Goal: Use online tool/utility: Utilize a website feature to perform a specific function

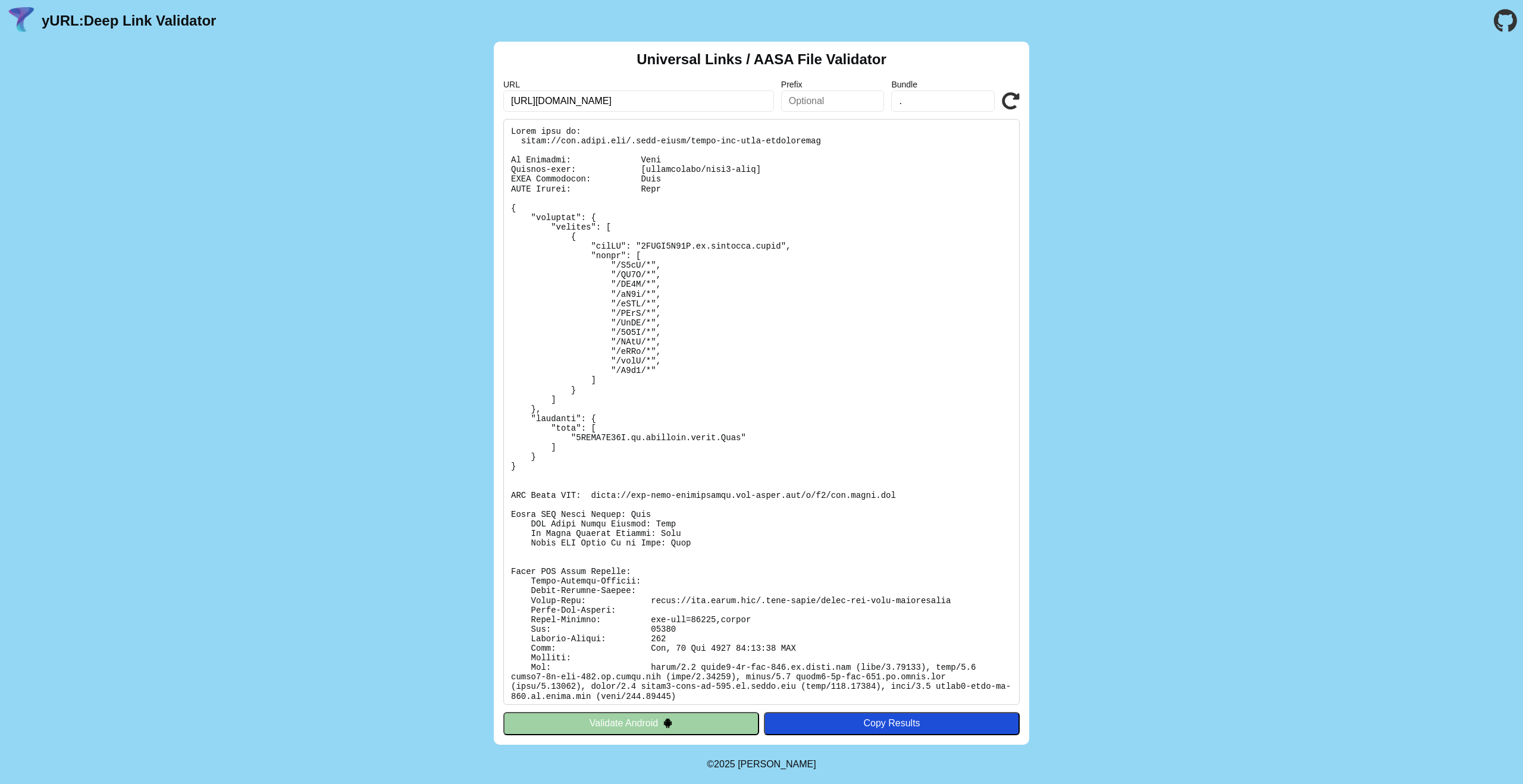
type input "[URL][DOMAIN_NAME]"
click at [928, 110] on input "." at bounding box center [943, 101] width 103 height 21
click at [1013, 101] on icon at bounding box center [1010, 101] width 18 height 18
click at [1007, 96] on icon at bounding box center [1010, 101] width 18 height 18
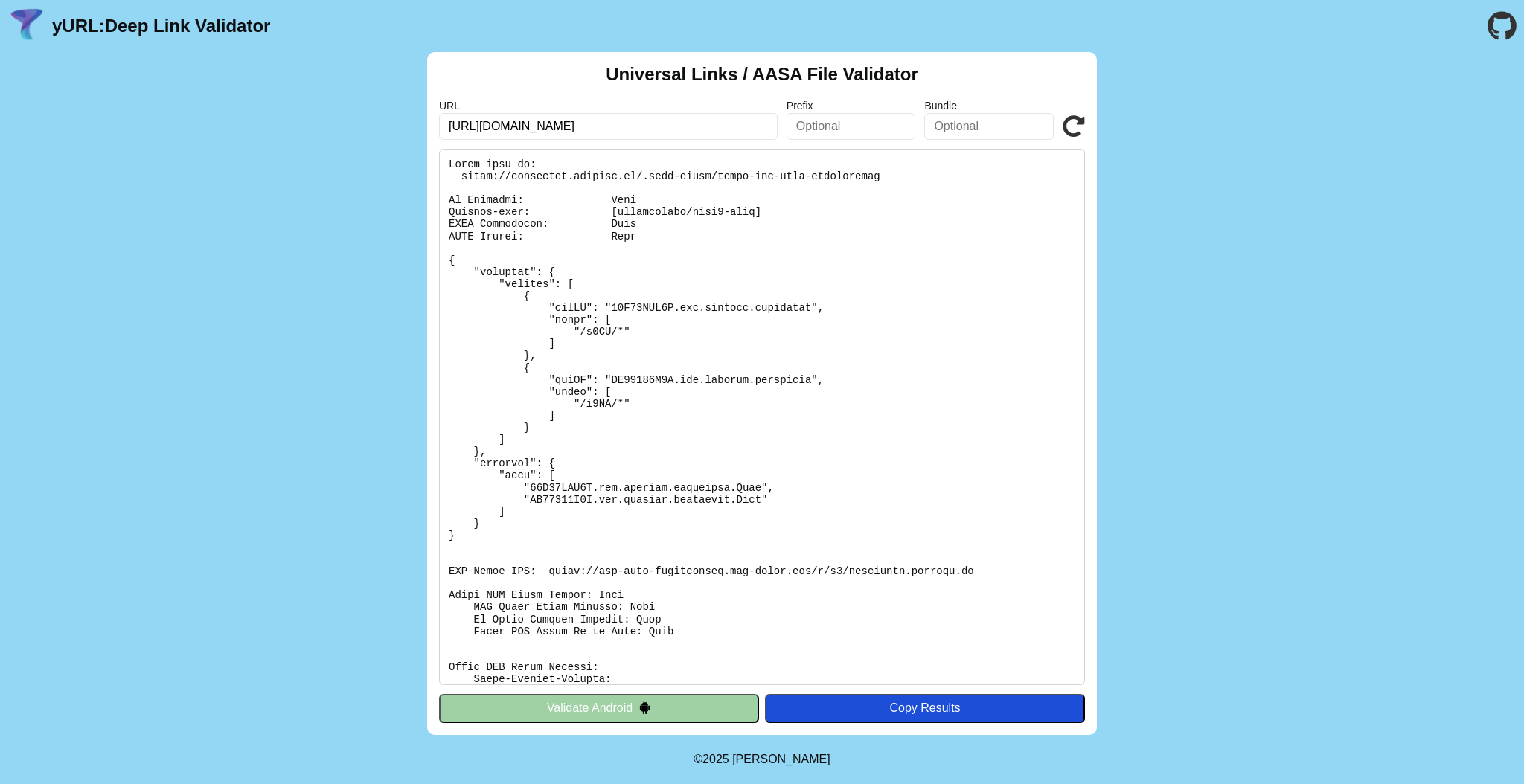
click at [641, 314] on pre at bounding box center [762, 417] width 646 height 537
click at [642, 306] on pre at bounding box center [762, 417] width 646 height 537
